Goal: Task Accomplishment & Management: Manage account settings

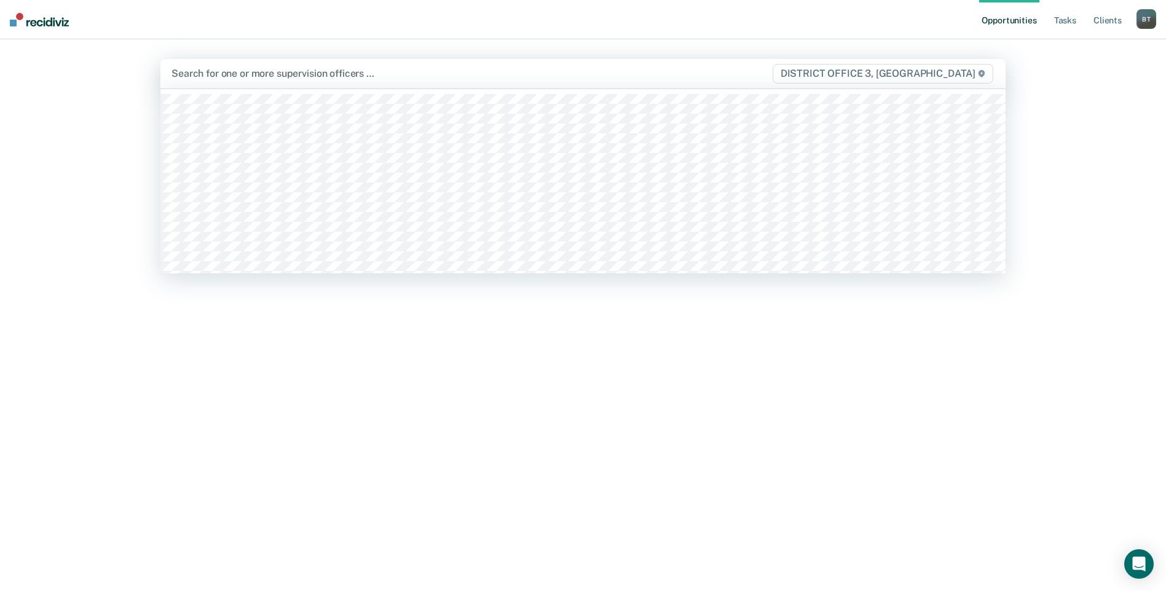
click at [232, 72] on div at bounding box center [458, 73] width 575 height 14
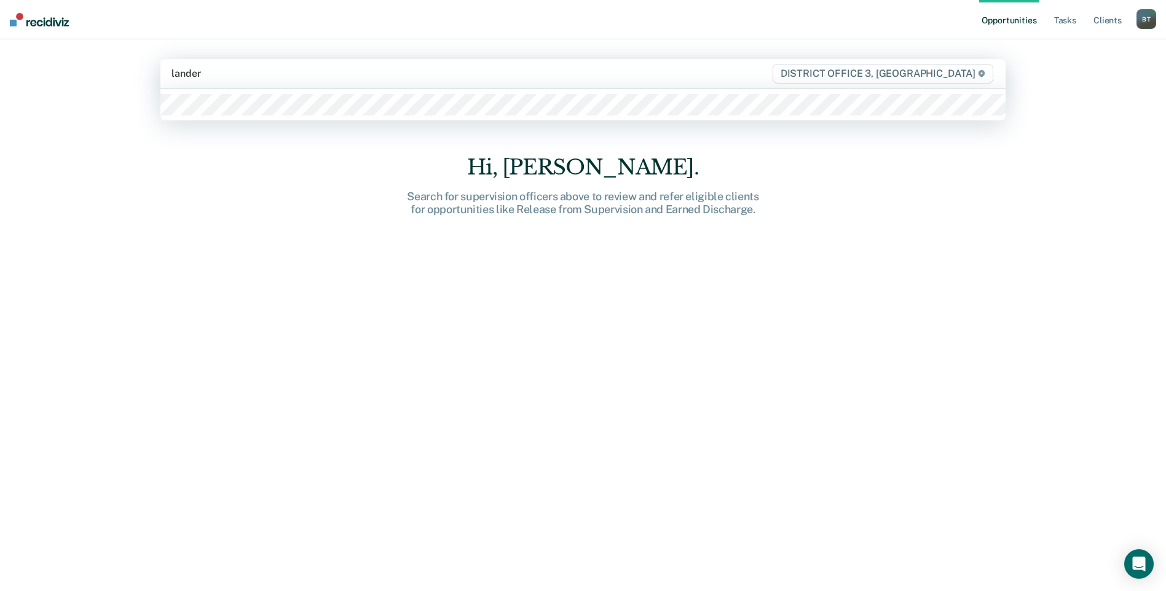
type input "[PERSON_NAME]"
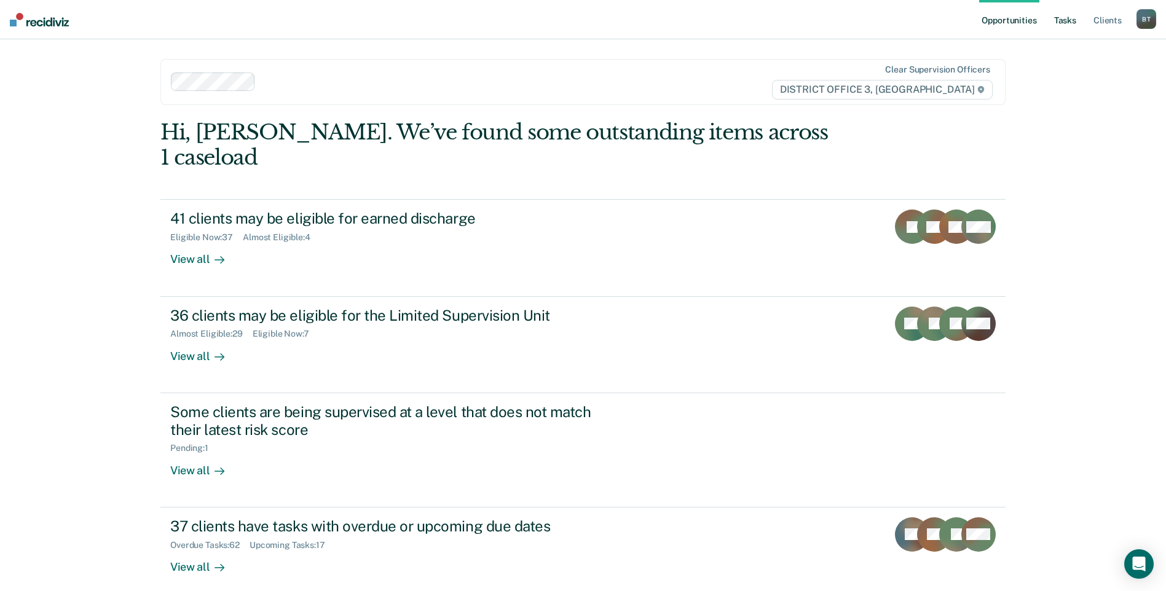
click at [1068, 22] on link "Tasks" at bounding box center [1065, 19] width 27 height 39
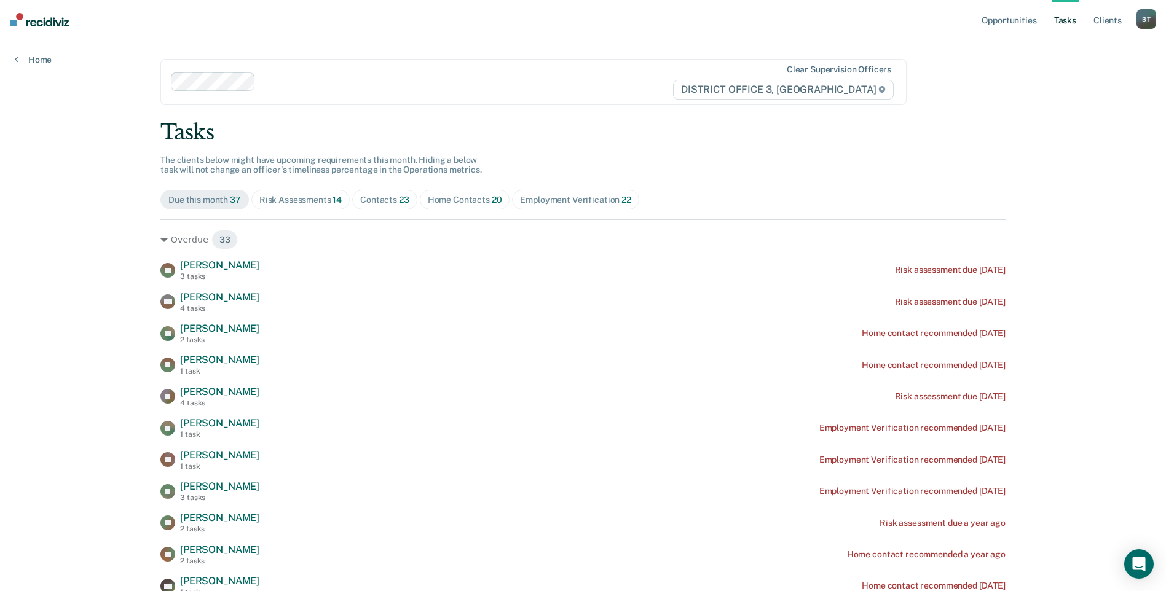
click at [460, 198] on div "Home Contacts 20" at bounding box center [465, 200] width 74 height 10
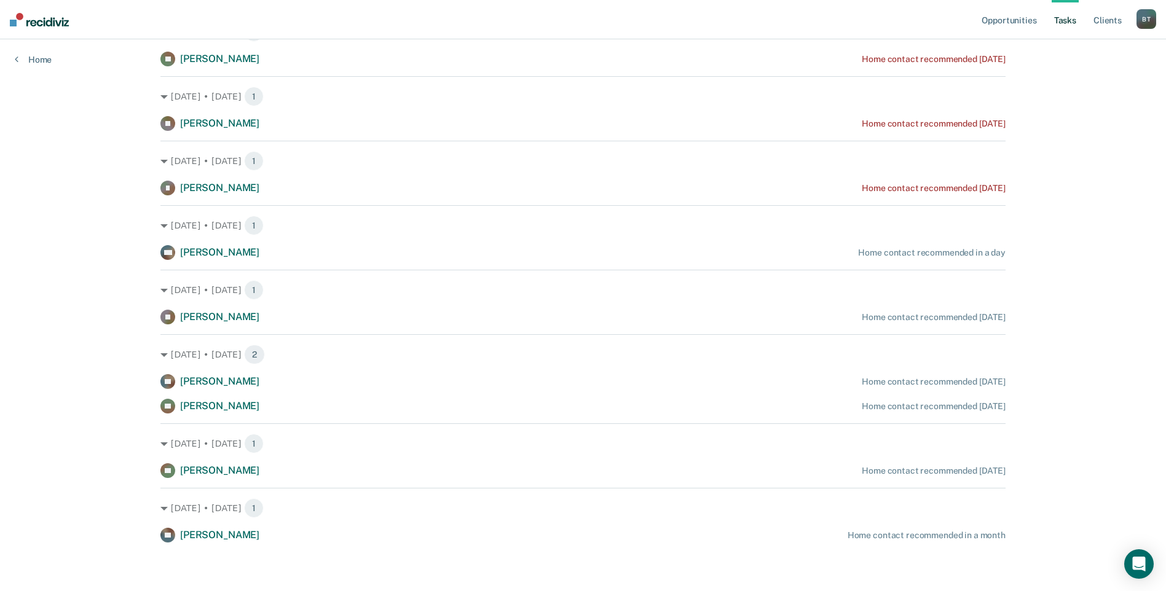
scroll to position [918, 0]
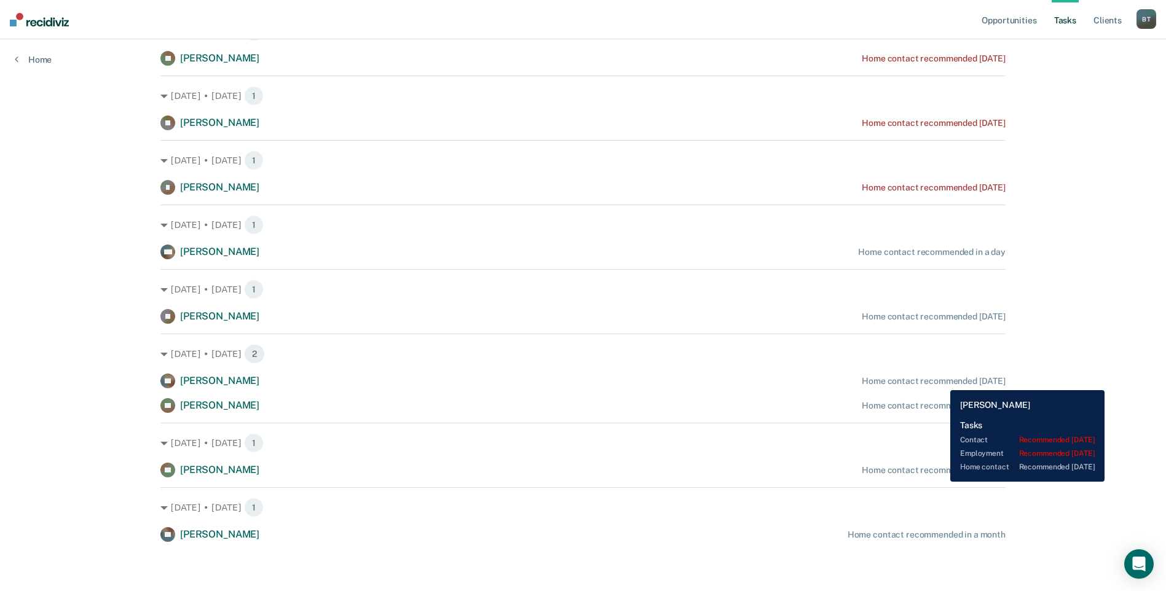
click at [941, 381] on div "Home contact recommended [DATE]" at bounding box center [934, 381] width 144 height 10
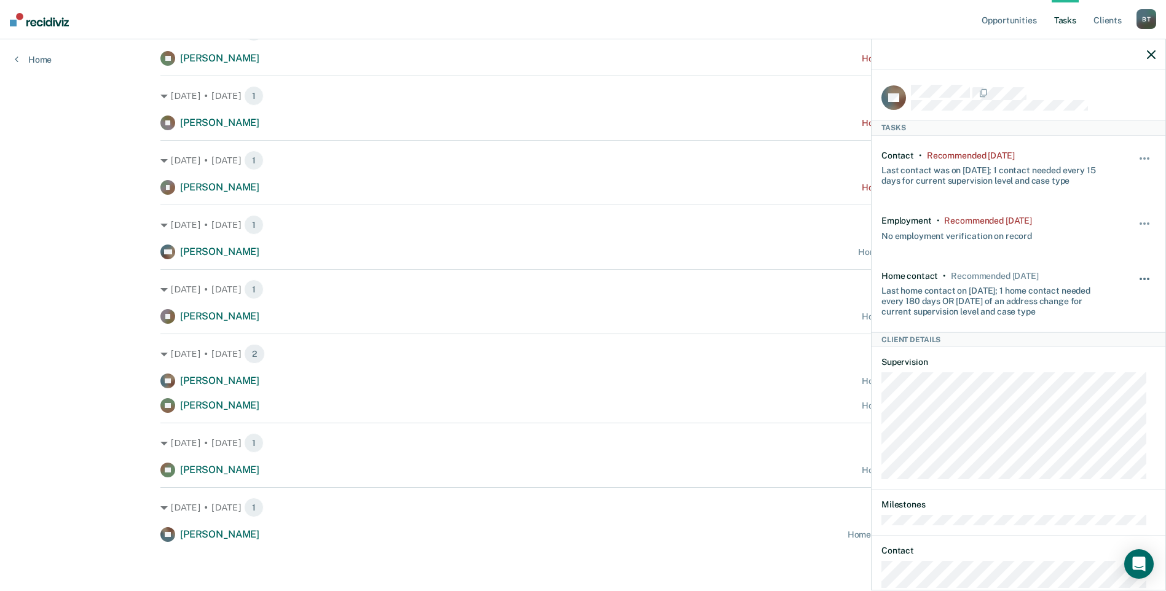
click at [1135, 278] on button "button" at bounding box center [1145, 285] width 21 height 20
click at [1085, 334] on button "7 days" at bounding box center [1111, 338] width 89 height 20
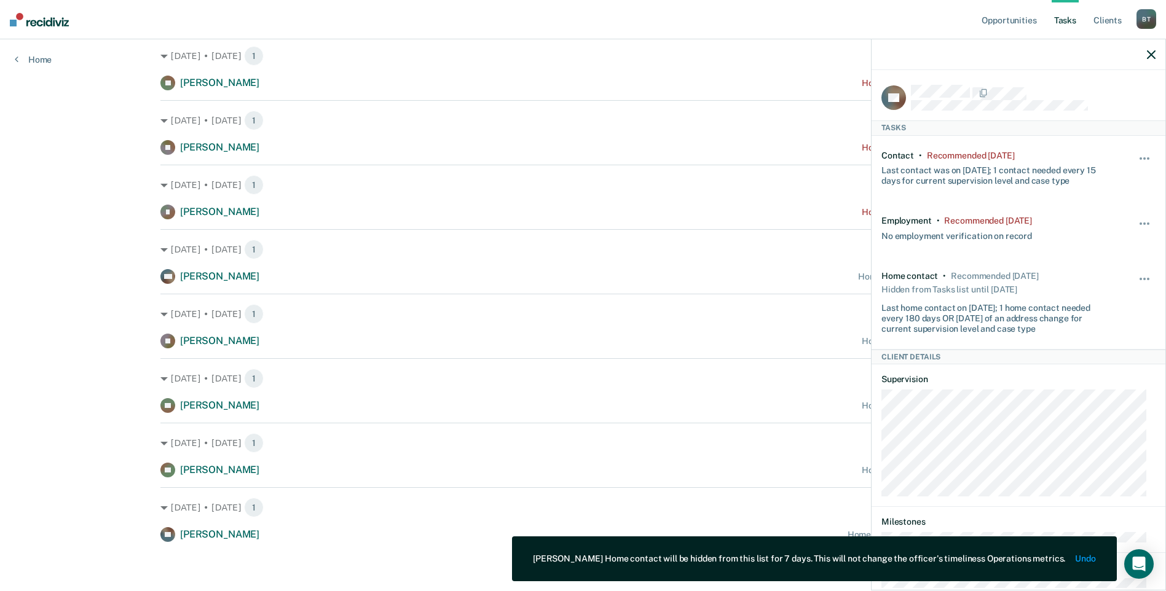
scroll to position [894, 0]
click at [760, 397] on div "[DATE] • [DATE] 1 EC [PERSON_NAME] Home contact recommended [DATE]" at bounding box center [582, 385] width 845 height 55
click at [1154, 58] on icon "button" at bounding box center [1151, 54] width 9 height 9
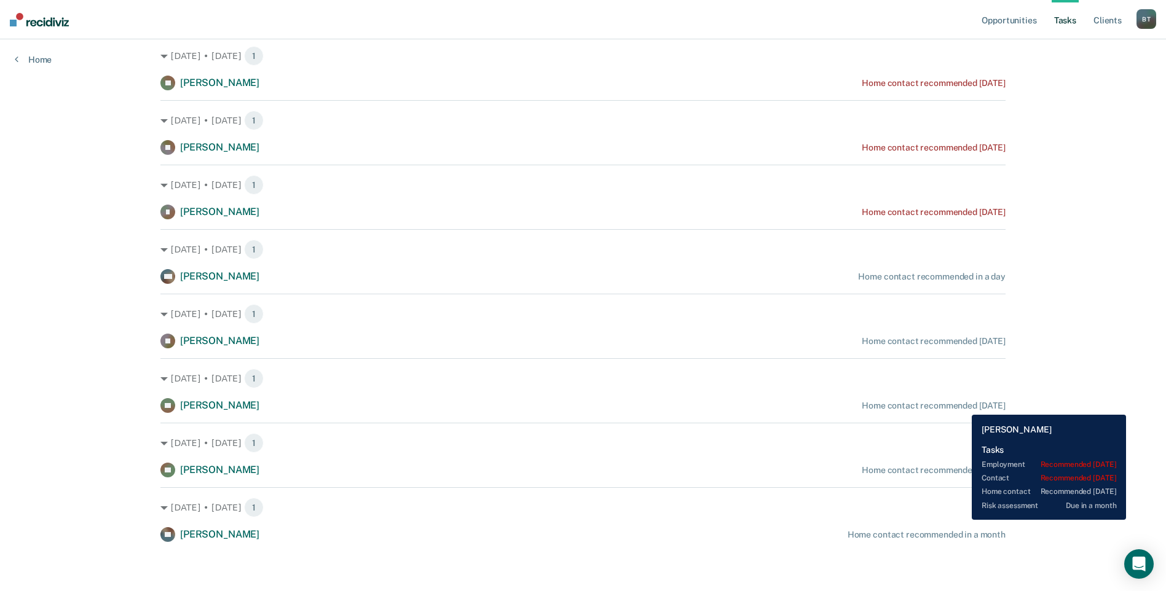
click at [962, 406] on div "Home contact recommended [DATE]" at bounding box center [934, 406] width 144 height 10
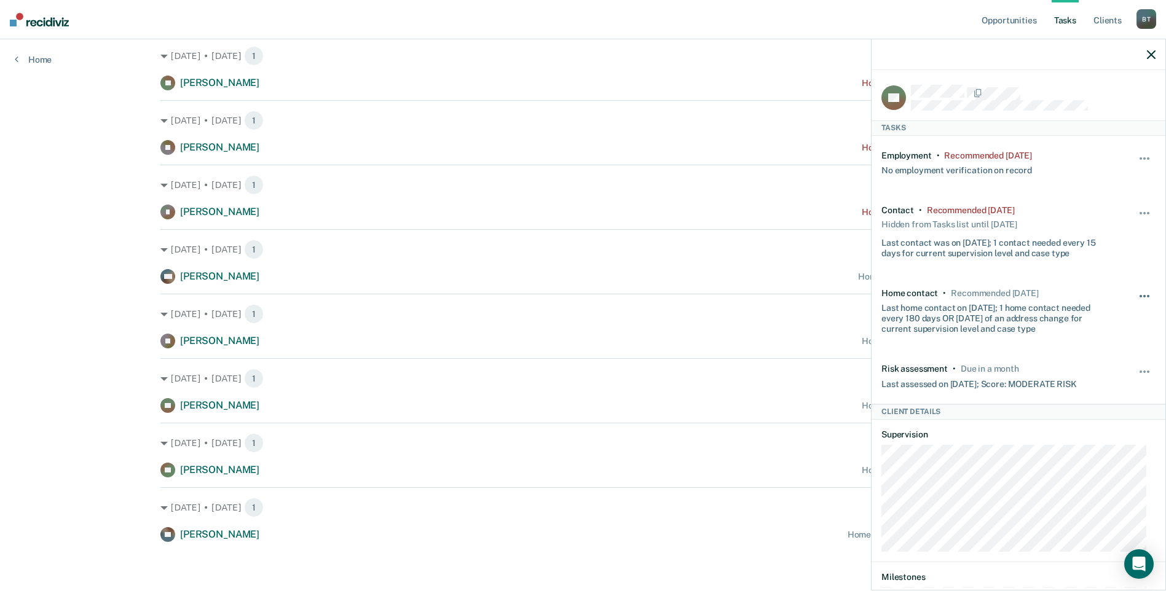
click at [1135, 294] on button "button" at bounding box center [1145, 303] width 21 height 20
click at [1085, 351] on button "7 days" at bounding box center [1111, 355] width 89 height 20
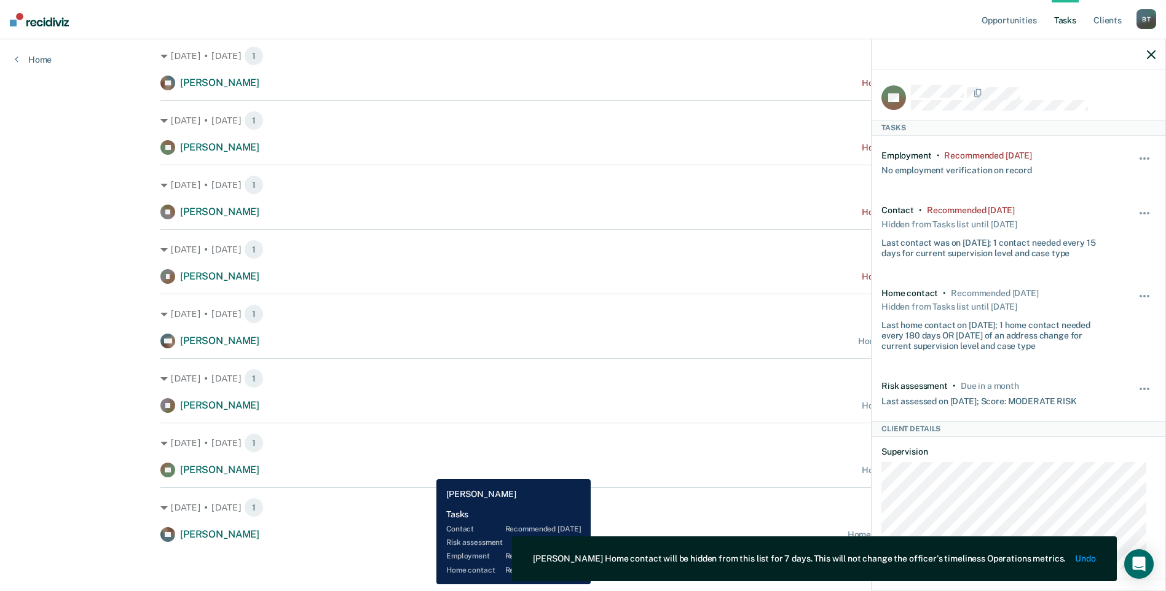
click at [427, 470] on div "ES [PERSON_NAME] Home contact recommended [DATE]" at bounding box center [582, 470] width 845 height 15
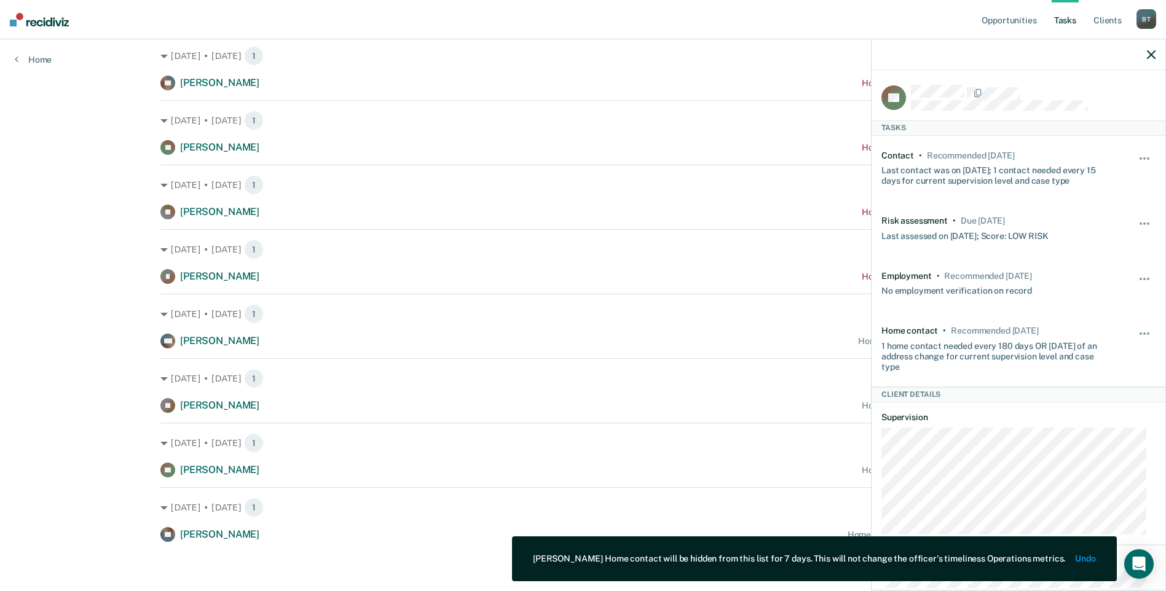
click at [1155, 55] on icon "button" at bounding box center [1151, 54] width 9 height 9
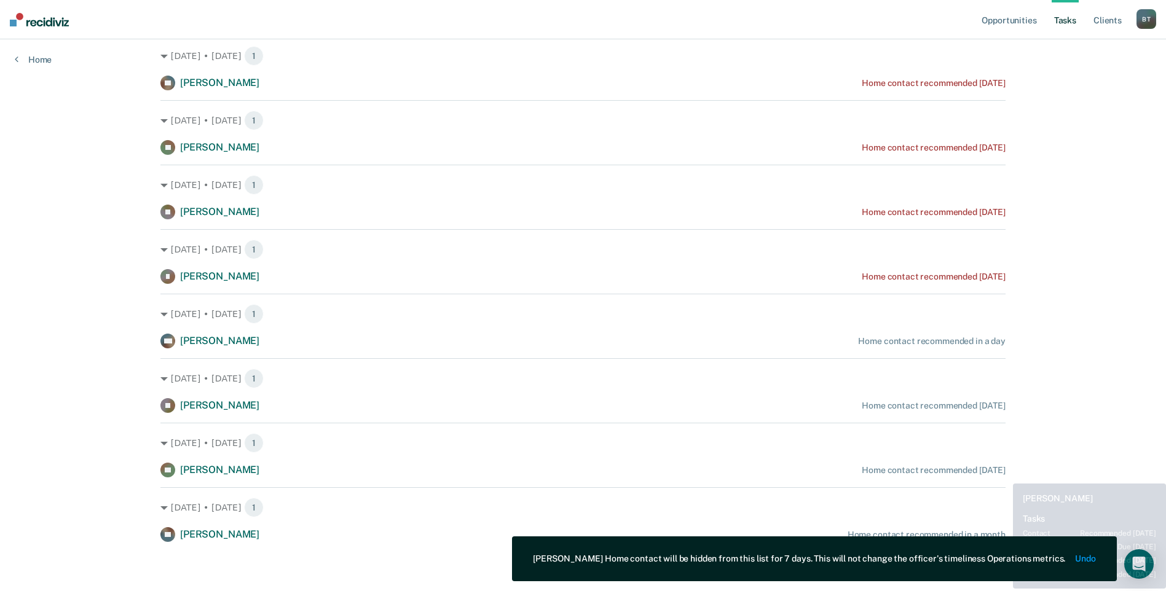
click at [1004, 474] on div "Home contact recommended [DATE]" at bounding box center [934, 470] width 144 height 10
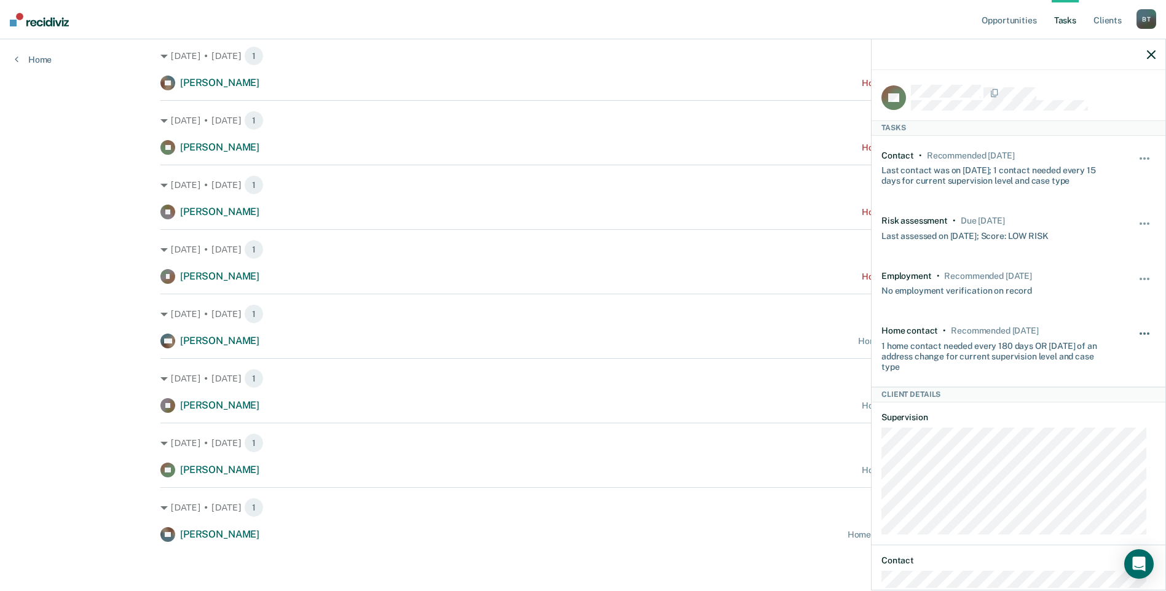
click at [1135, 330] on button "button" at bounding box center [1145, 340] width 21 height 20
click at [1104, 388] on button "7 days" at bounding box center [1111, 393] width 89 height 20
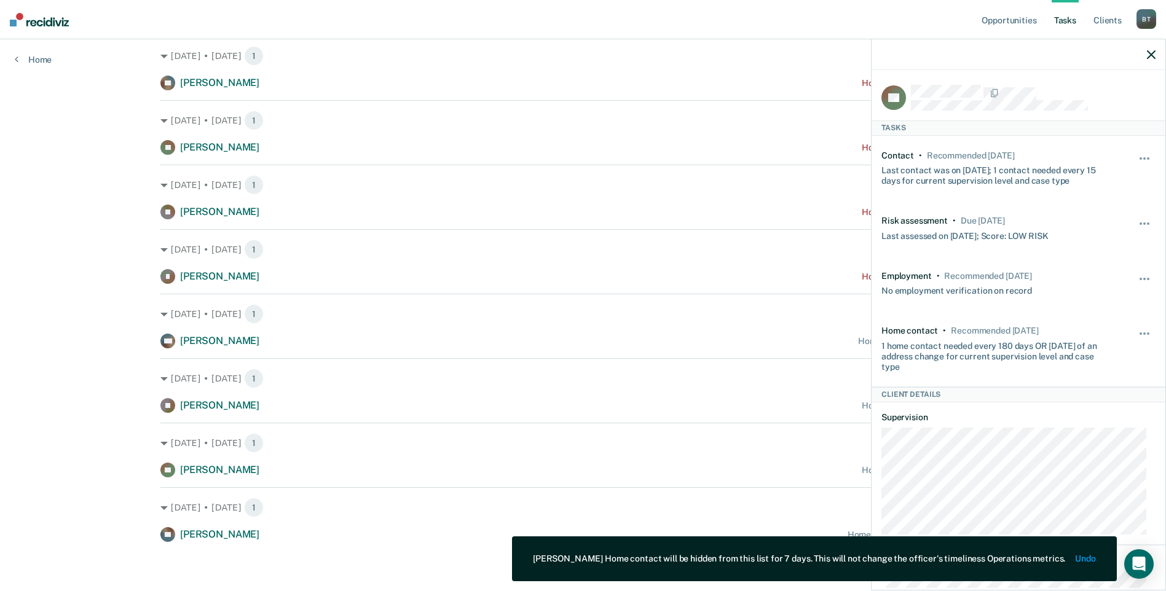
scroll to position [765, 0]
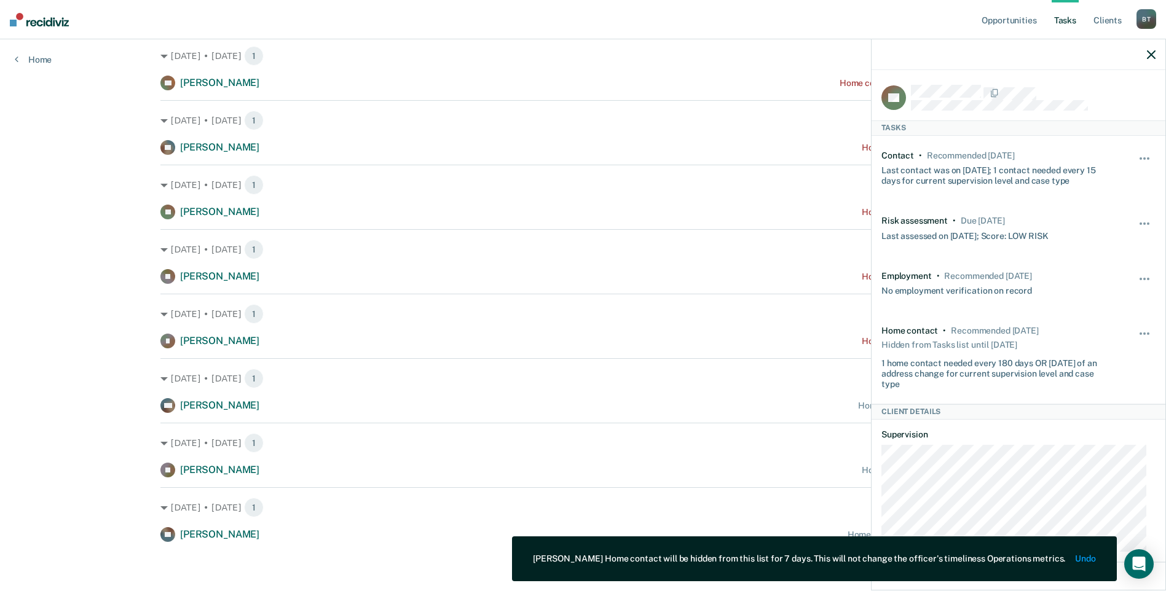
click at [622, 512] on div "[DATE] • [DATE] 1" at bounding box center [582, 508] width 845 height 20
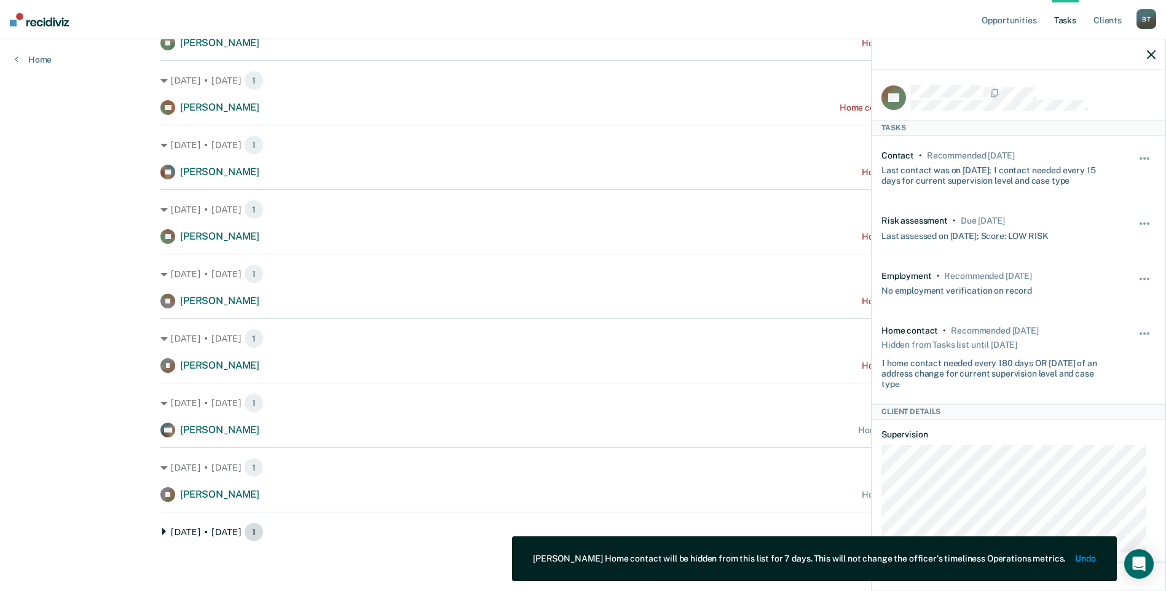
scroll to position [740, 0]
click at [1152, 50] on icon "button" at bounding box center [1151, 54] width 9 height 9
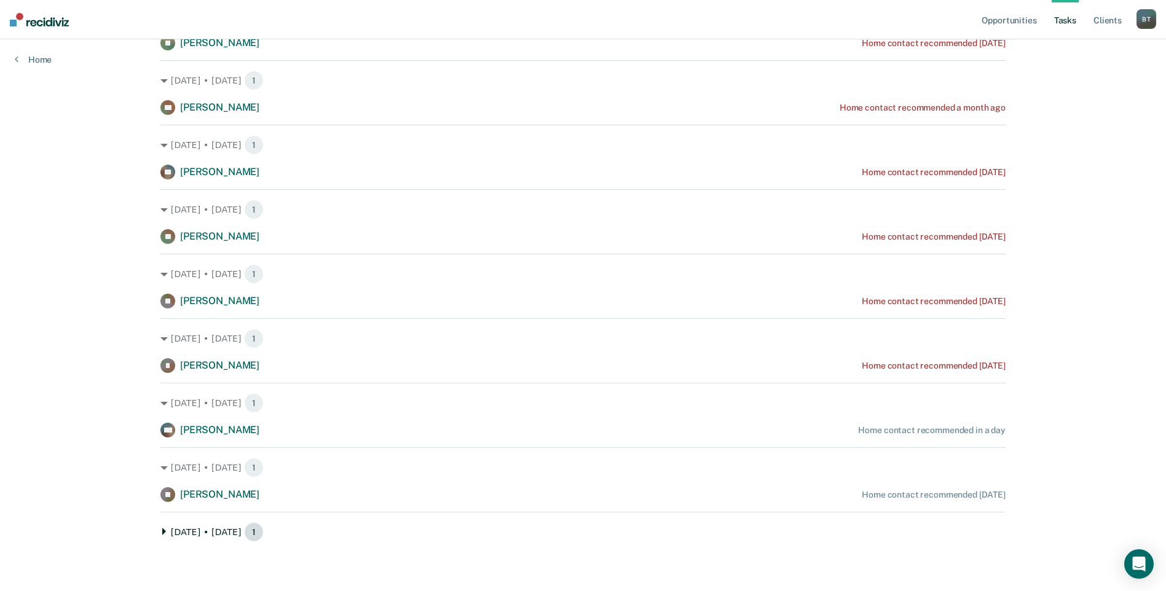
click at [521, 540] on div "[DATE] • [DATE] 1" at bounding box center [582, 532] width 845 height 20
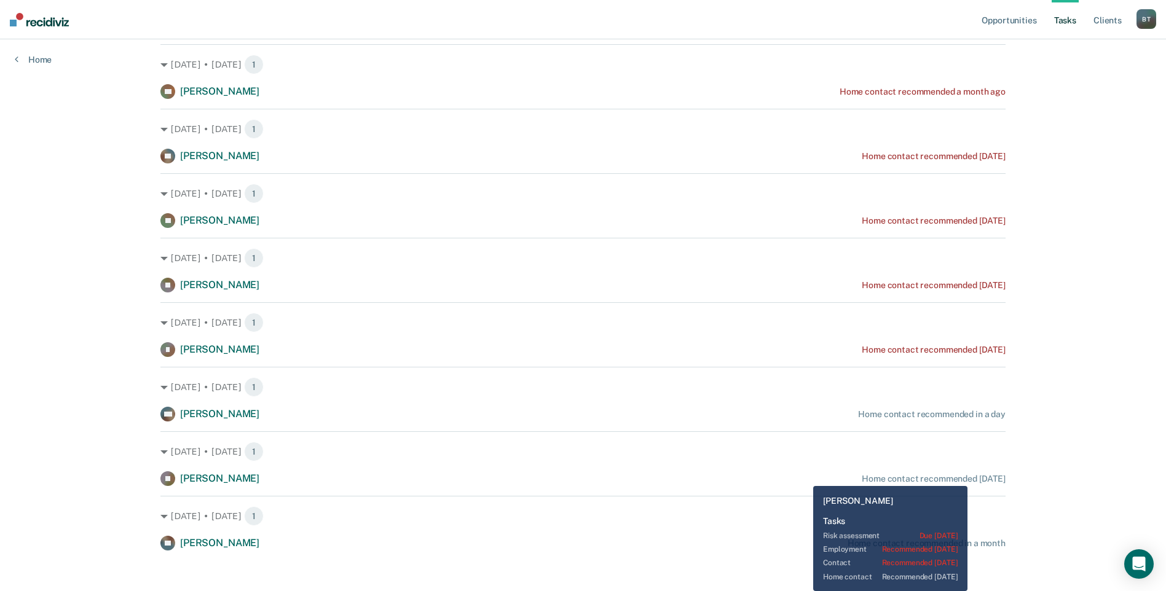
scroll to position [765, 0]
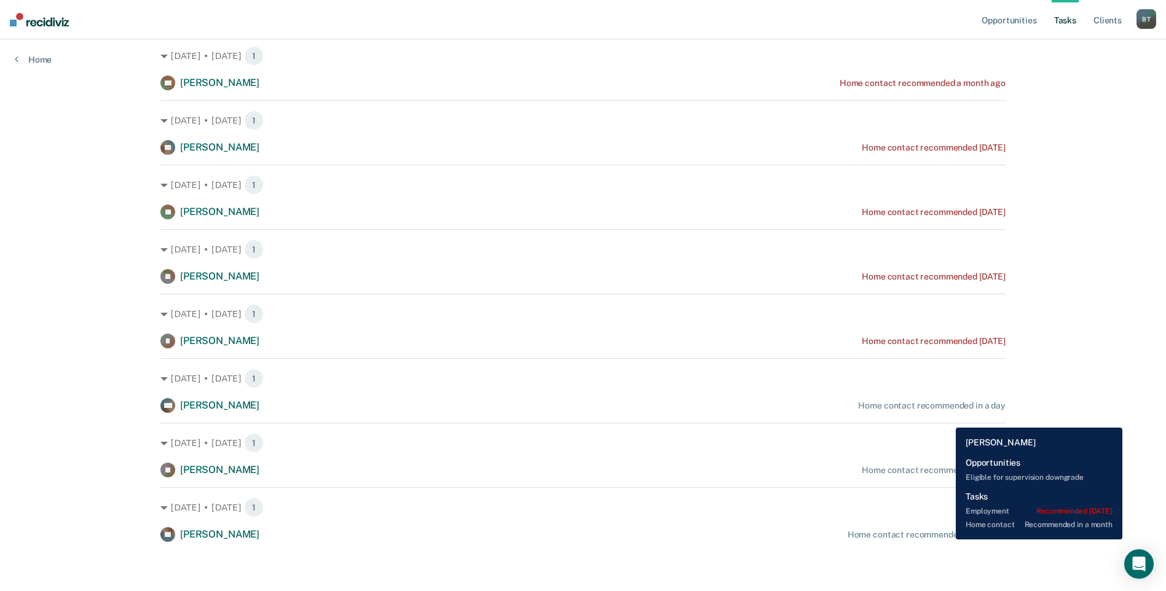
click at [946, 539] on div "Home contact recommended in a month" at bounding box center [927, 535] width 158 height 10
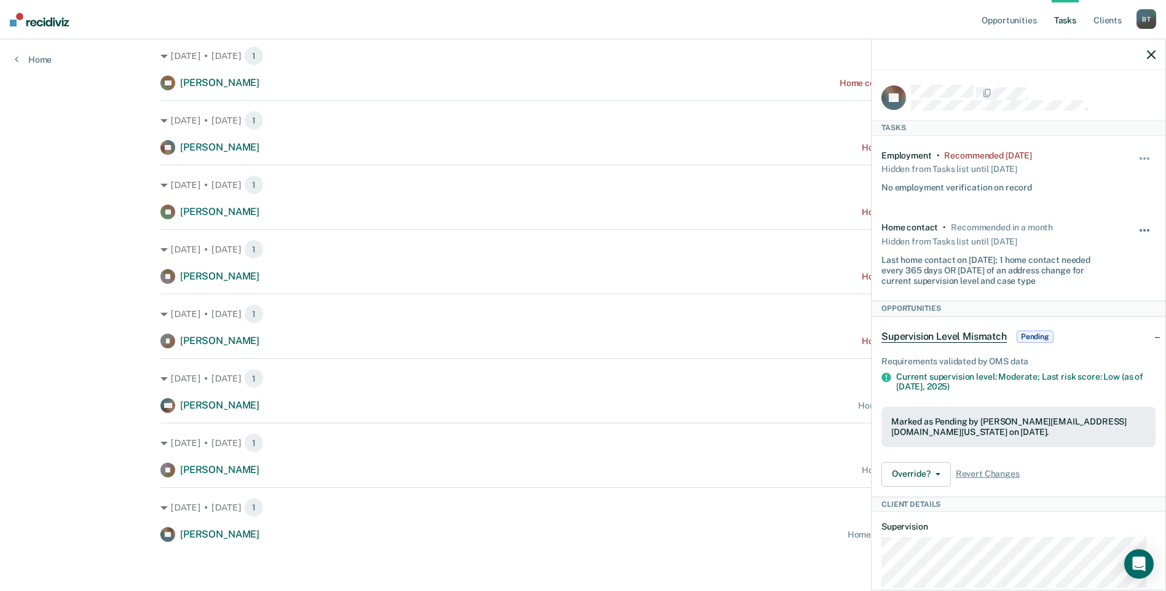
click at [1141, 228] on button "button" at bounding box center [1145, 237] width 21 height 20
click at [1096, 305] on button "30 days" at bounding box center [1111, 309] width 89 height 20
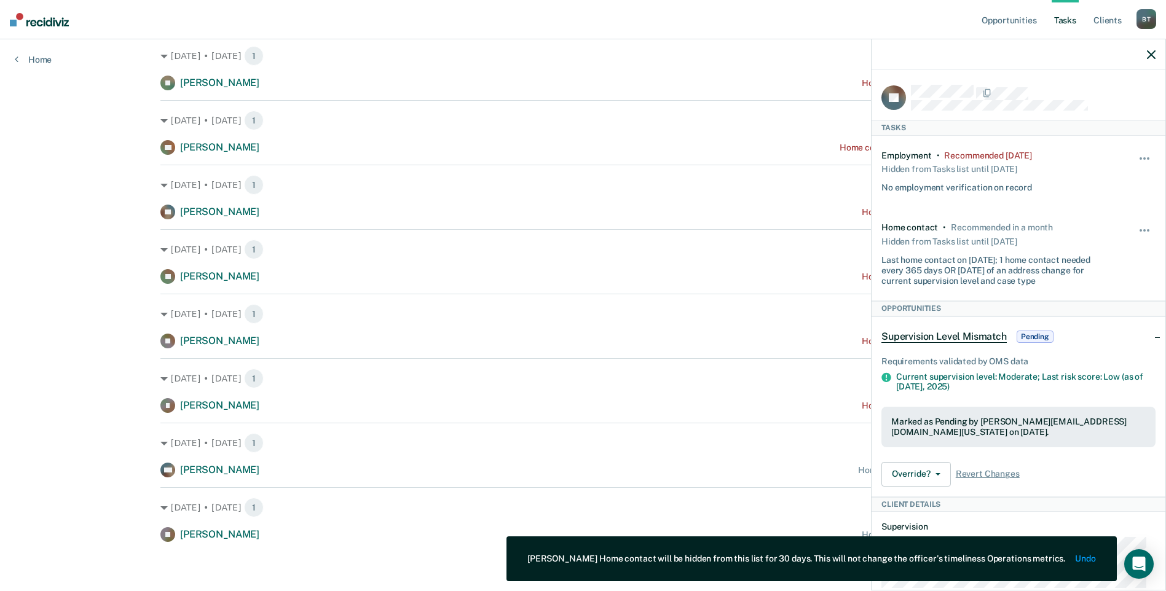
click at [1155, 58] on icon "button" at bounding box center [1151, 54] width 9 height 9
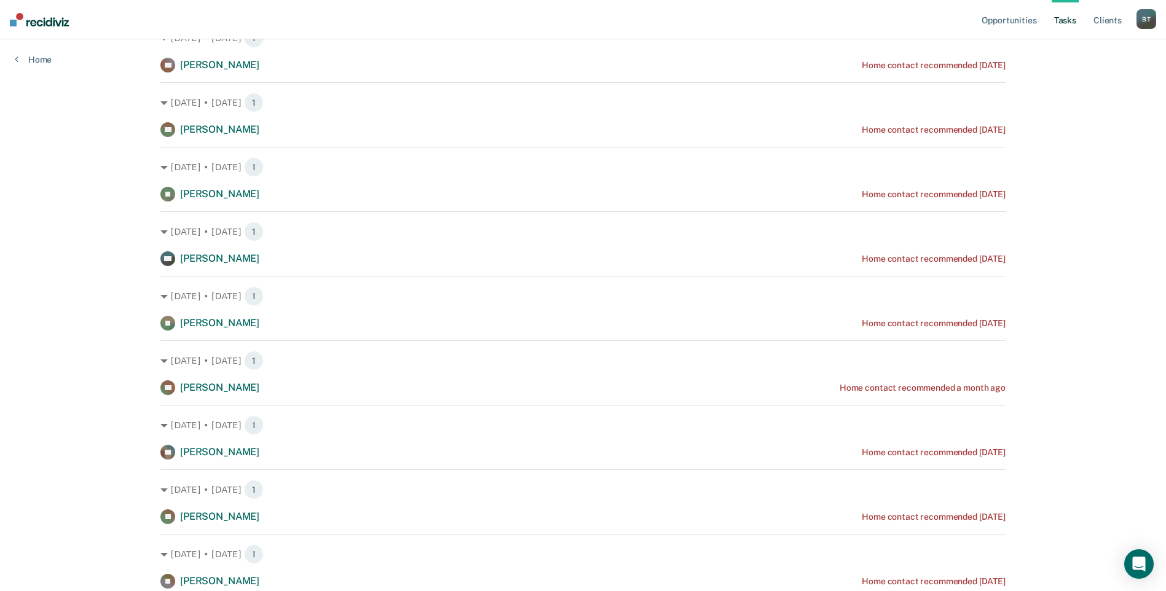
scroll to position [270, 0]
